Goal: Navigation & Orientation: Find specific page/section

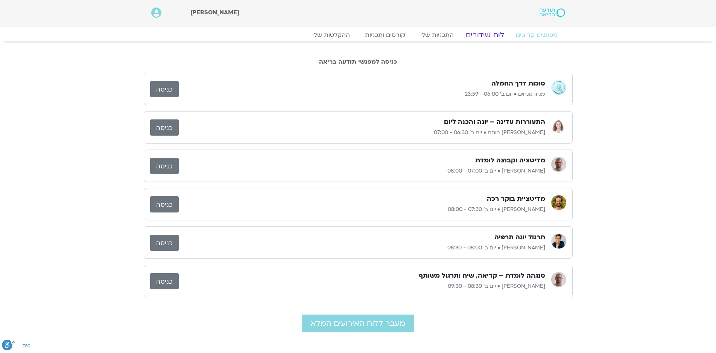
click at [479, 33] on link "לוח שידורים" at bounding box center [485, 34] width 56 height 9
click at [478, 36] on link "לוח שידורים" at bounding box center [485, 34] width 56 height 9
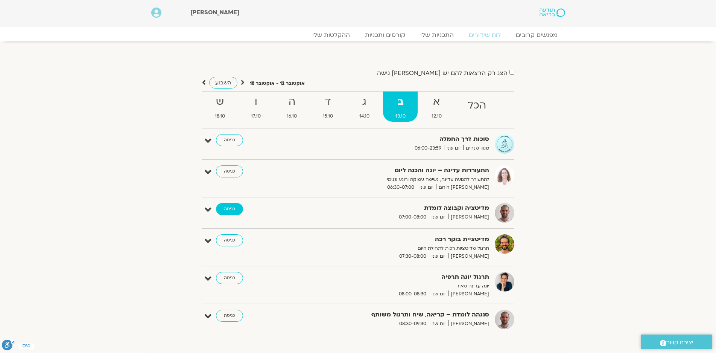
click at [231, 206] on link "כניסה" at bounding box center [229, 209] width 27 height 12
